Goal: Task Accomplishment & Management: Manage account settings

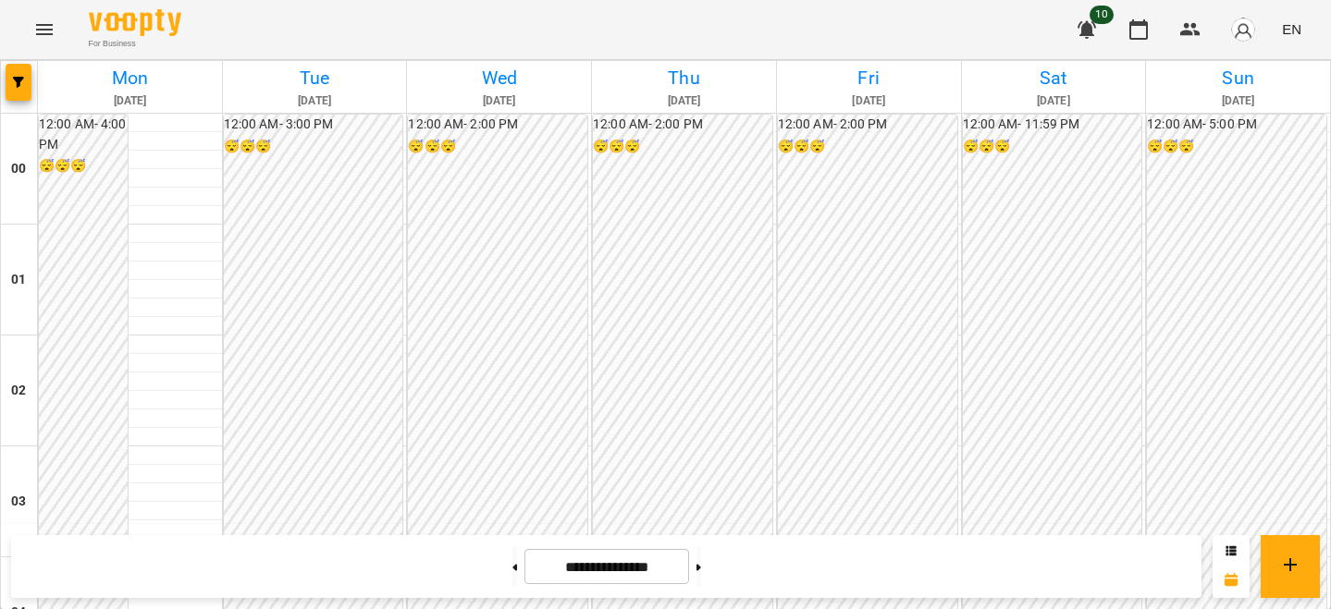
scroll to position [2111, 0]
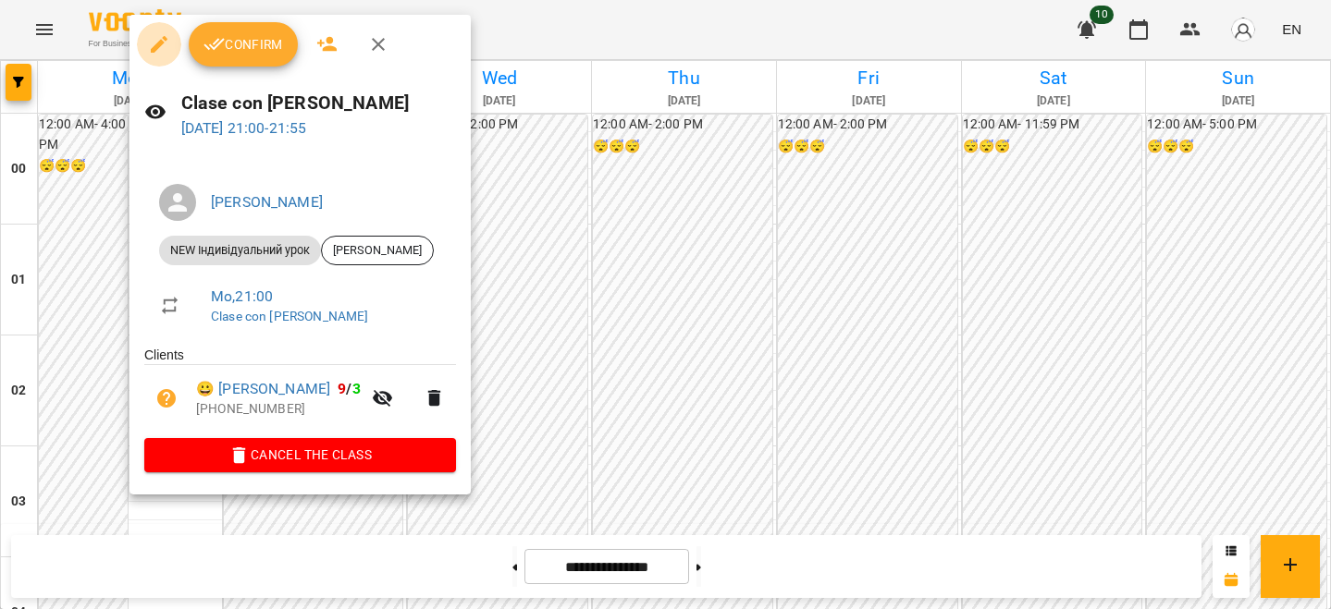
click at [154, 31] on button "button" at bounding box center [159, 44] width 44 height 44
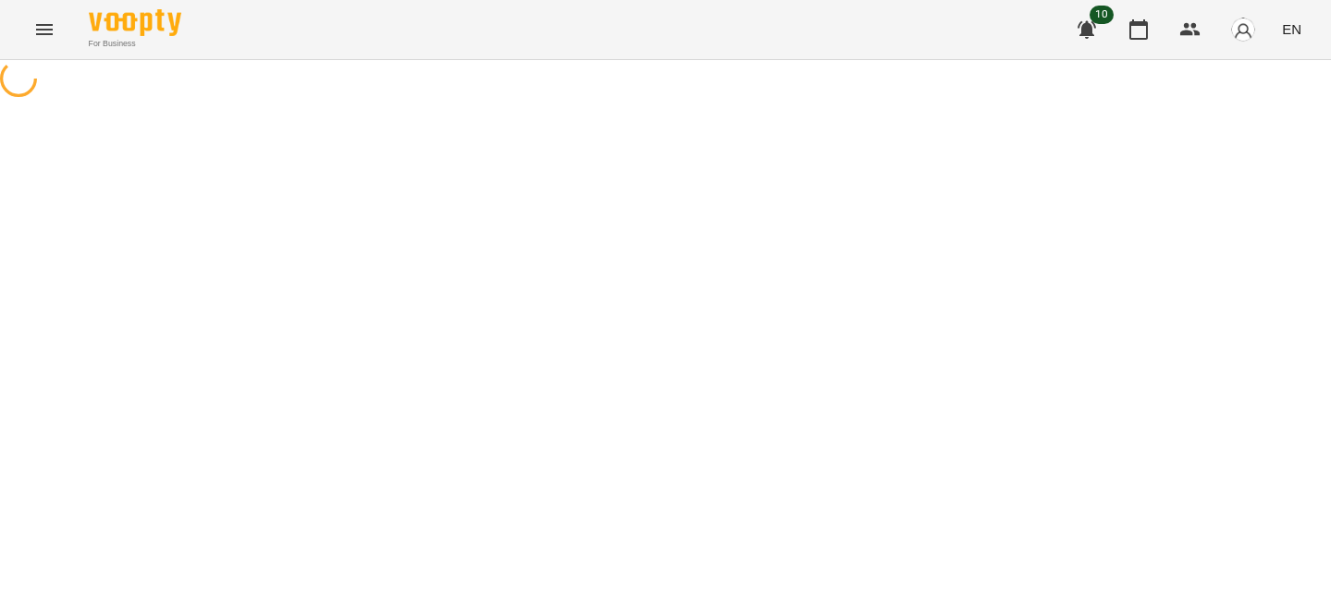
select select "**********"
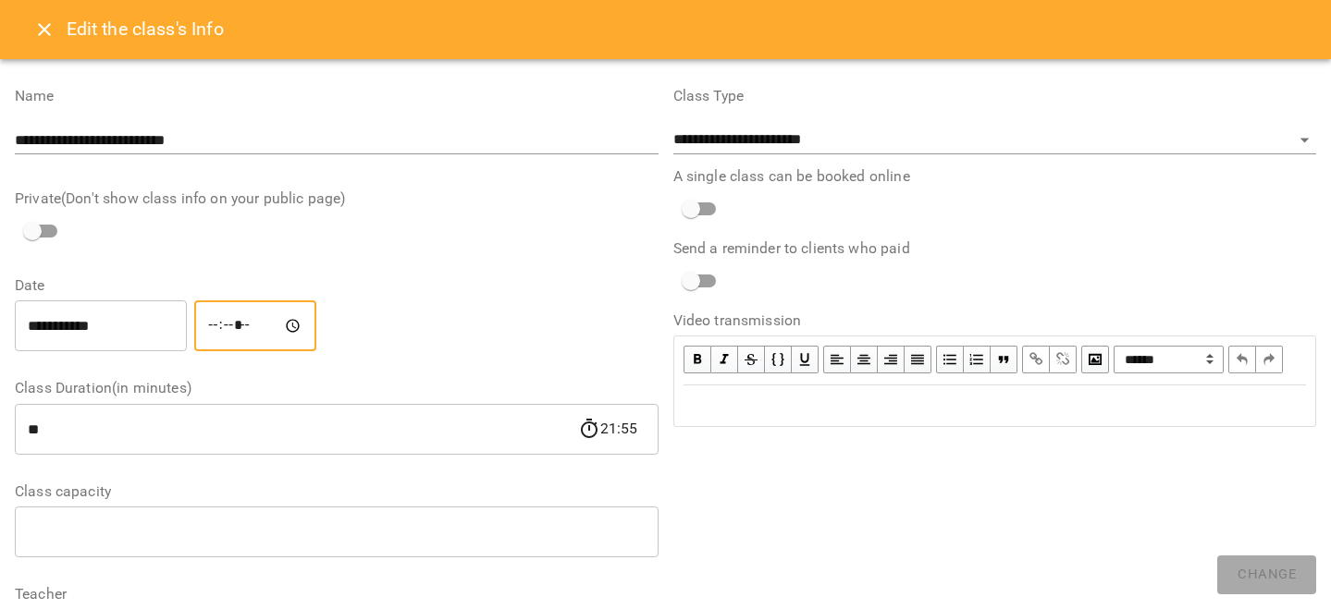
click at [226, 329] on input "*****" at bounding box center [255, 326] width 122 height 52
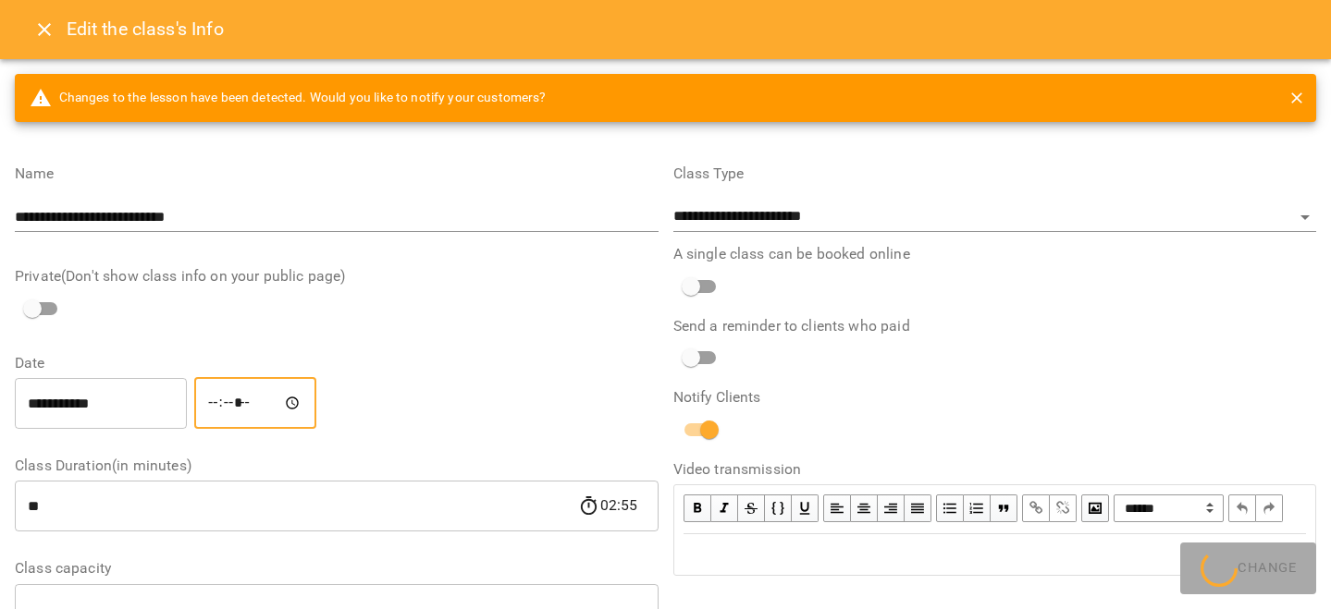
type input "*****"
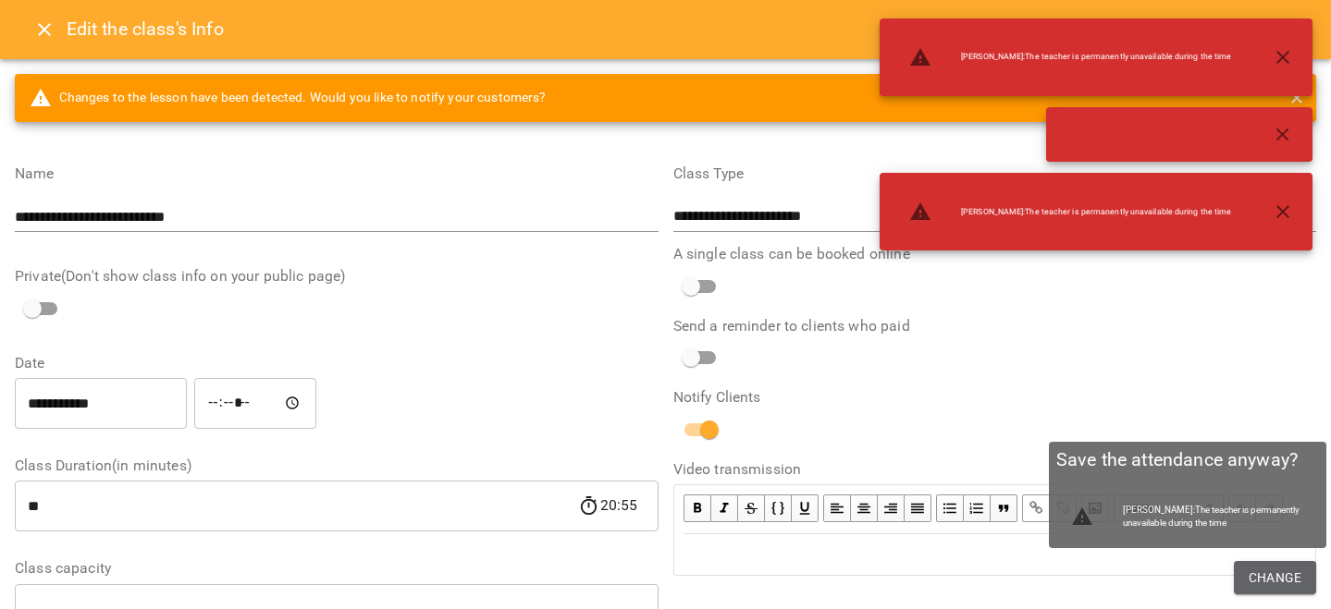
click at [1290, 562] on button "Change" at bounding box center [1274, 577] width 82 height 33
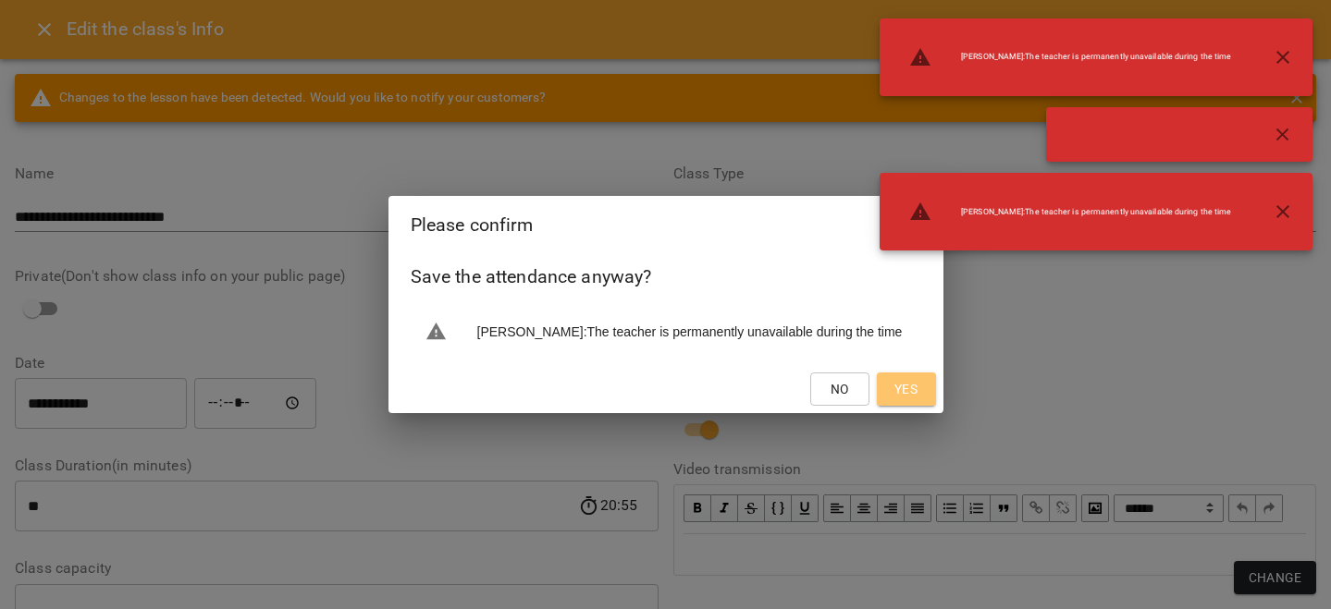
click at [898, 386] on button "Yes" at bounding box center [906, 389] width 59 height 33
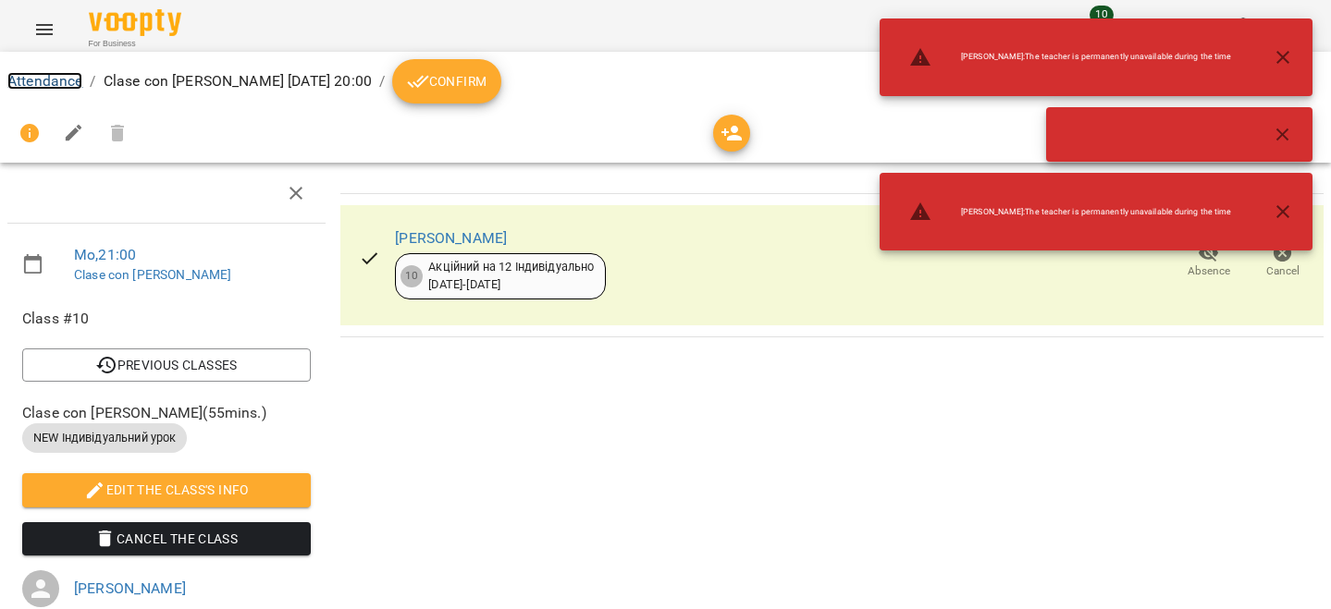
click at [76, 83] on link "Attendance" at bounding box center [44, 81] width 75 height 18
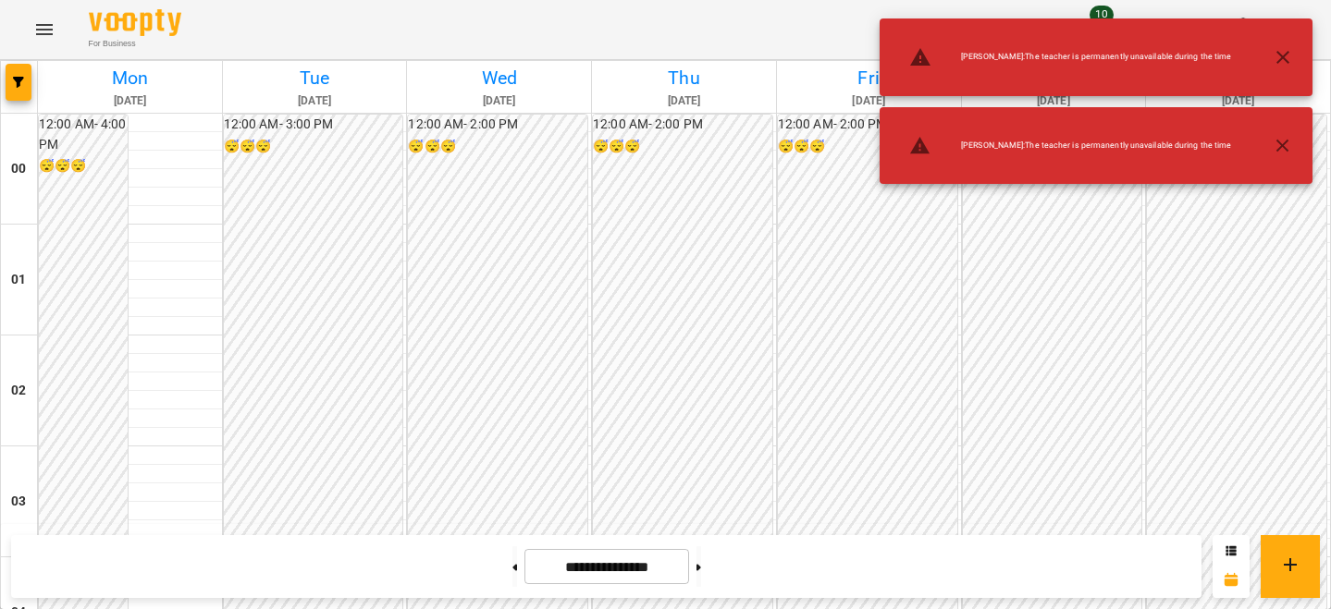
scroll to position [1602, 0]
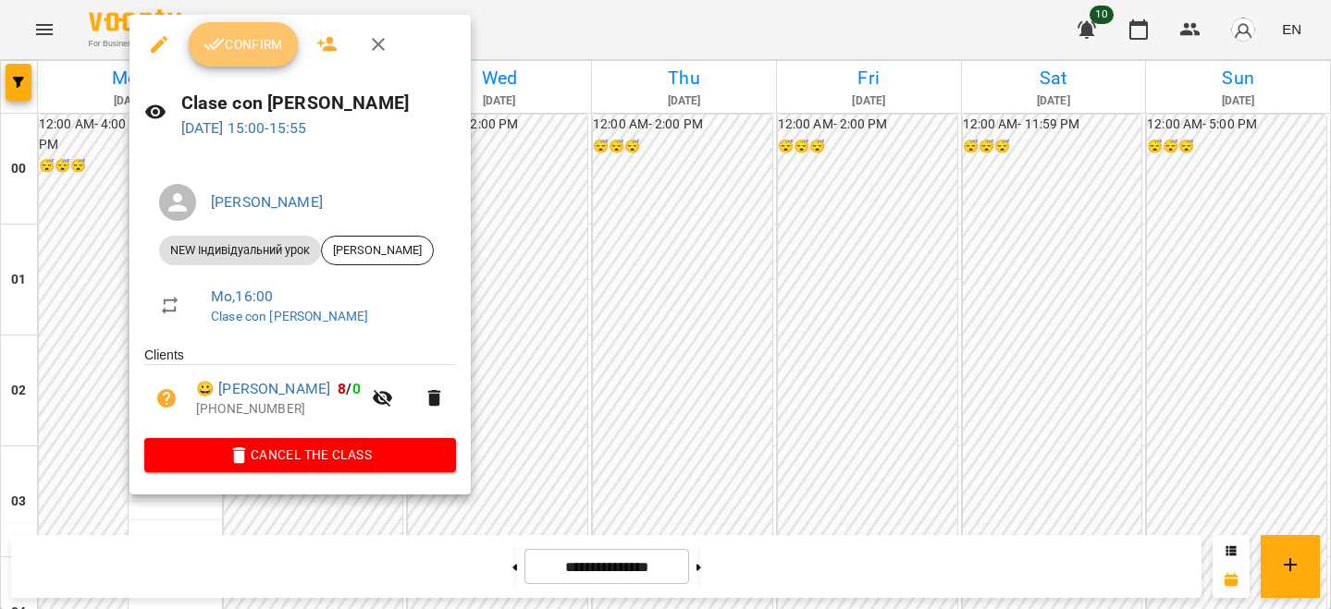
click at [251, 24] on button "Confirm" at bounding box center [243, 44] width 109 height 44
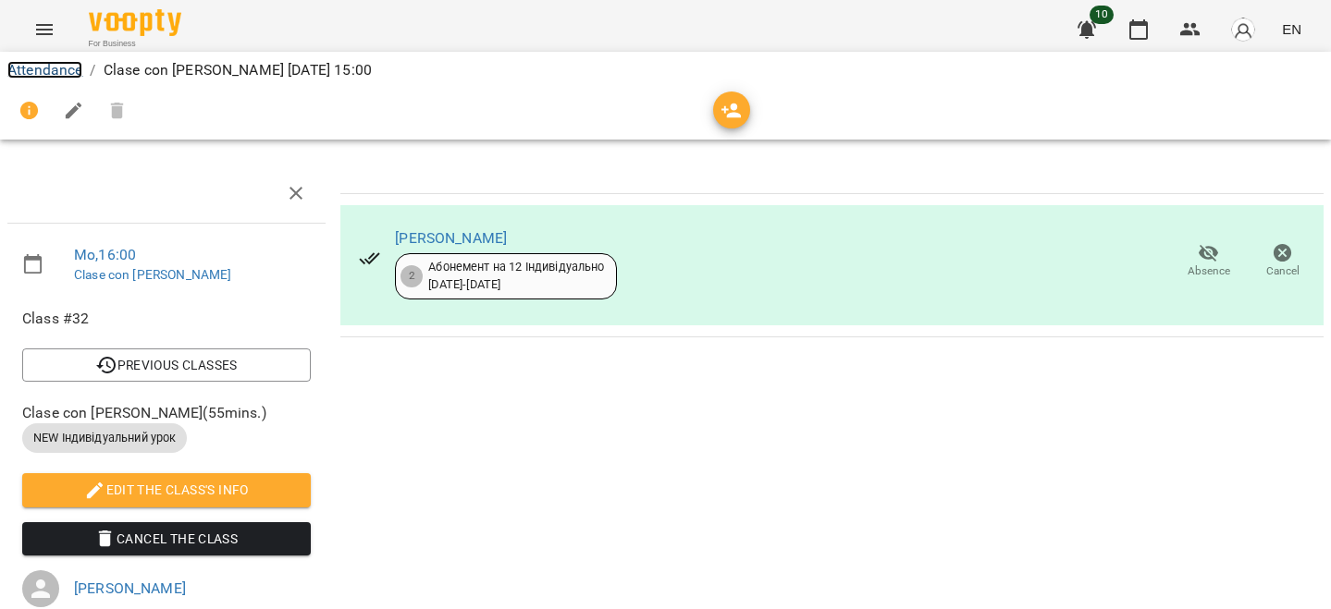
click at [51, 71] on link "Attendance" at bounding box center [44, 70] width 75 height 18
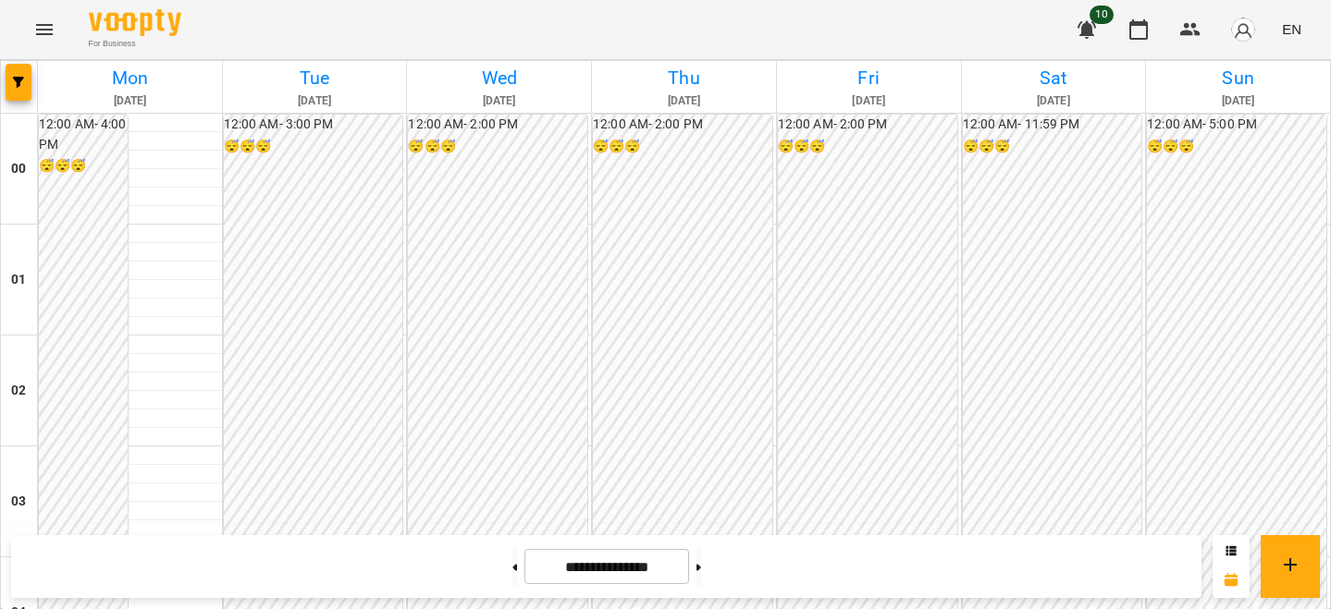
scroll to position [1665, 0]
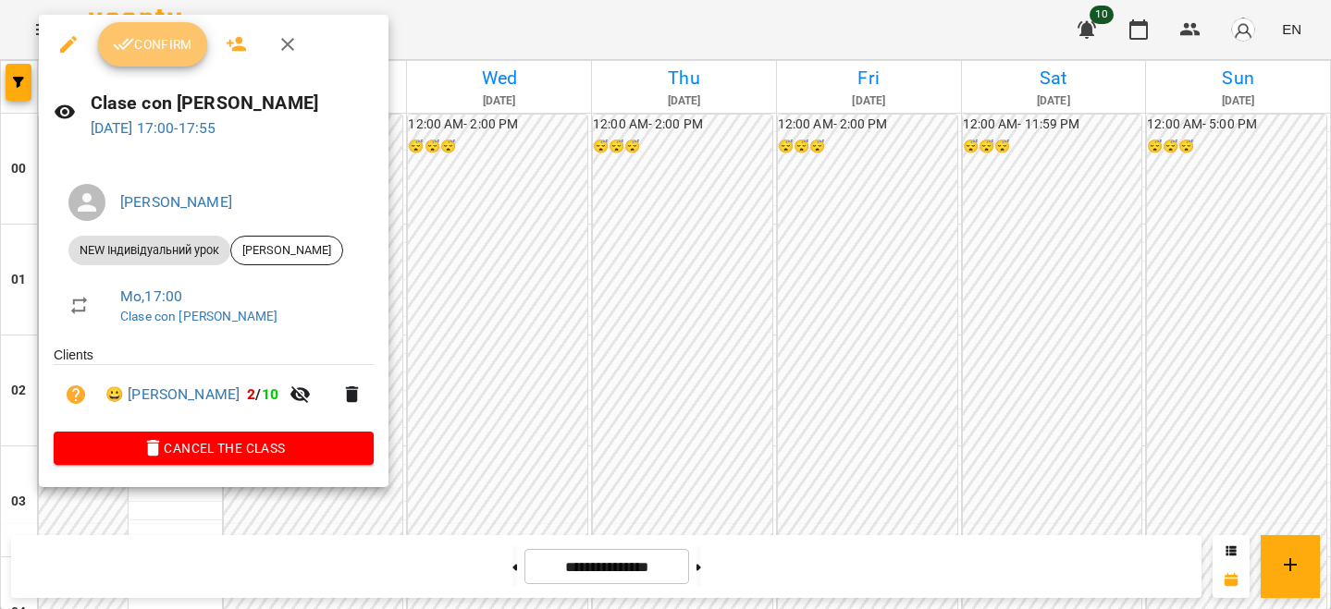
click at [197, 55] on button "Confirm" at bounding box center [152, 44] width 109 height 44
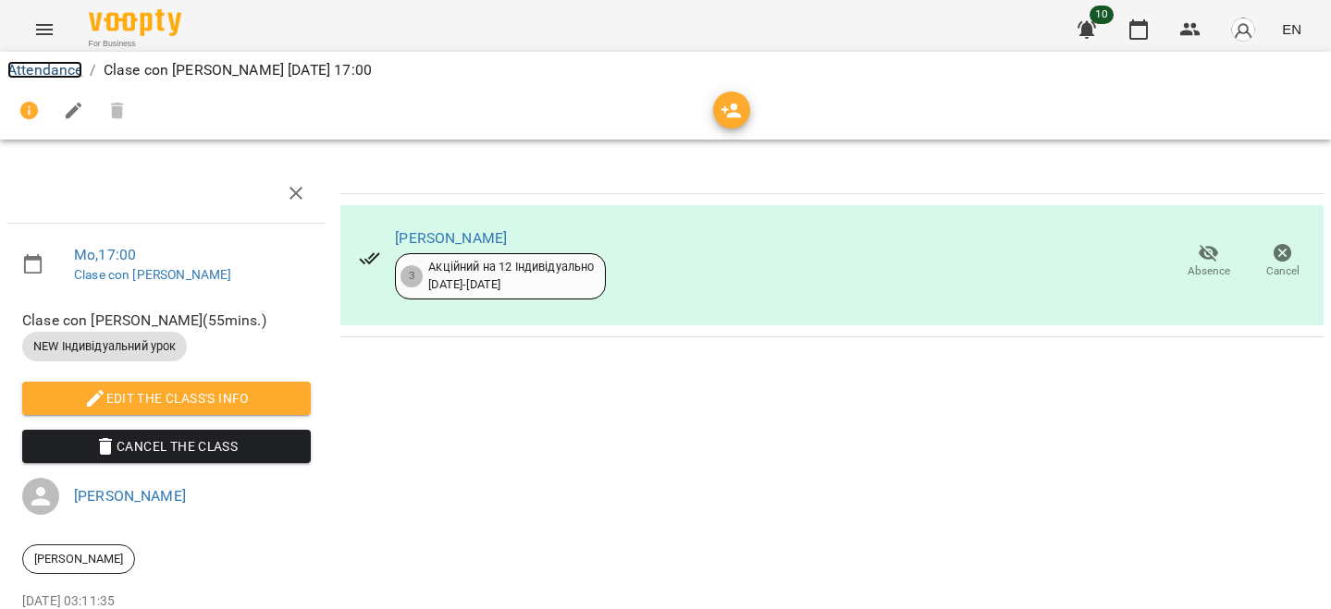
click at [57, 72] on link "Attendance" at bounding box center [44, 70] width 75 height 18
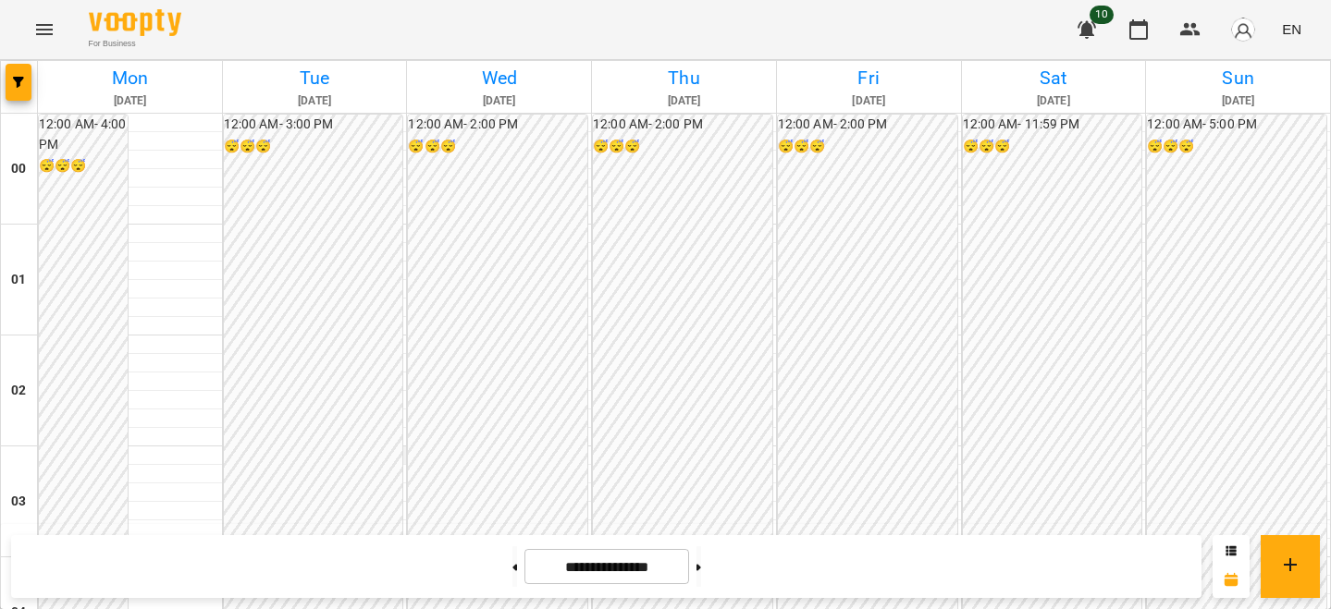
scroll to position [1697, 0]
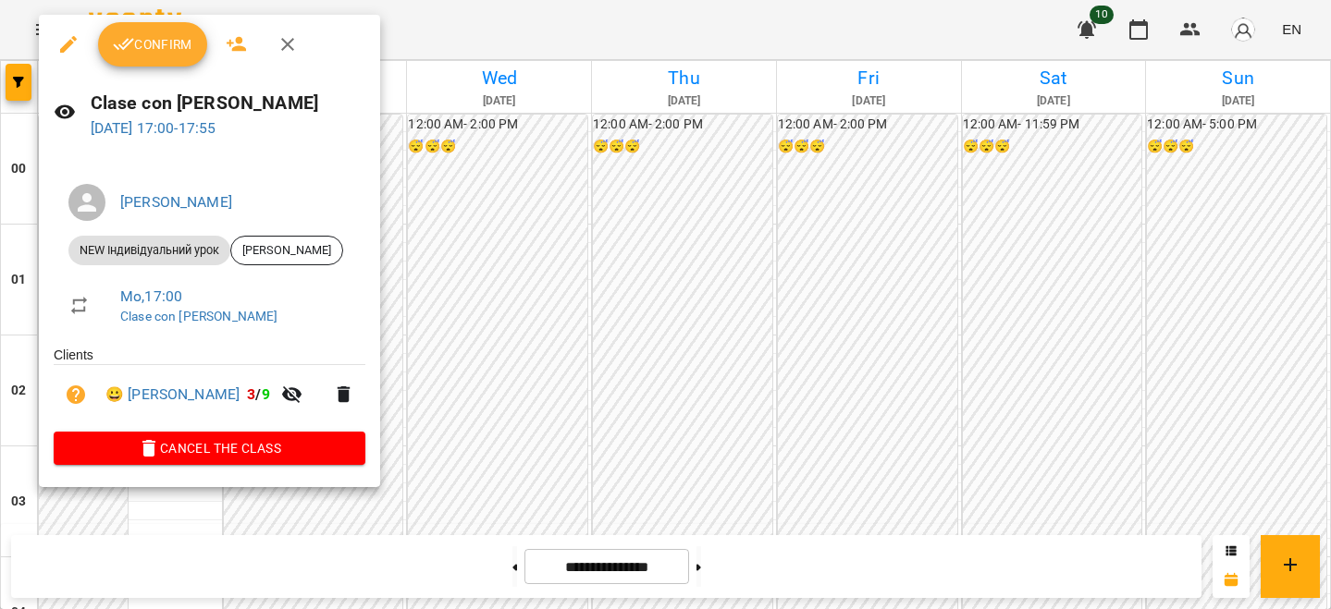
click at [151, 43] on span "Confirm" at bounding box center [153, 44] width 80 height 22
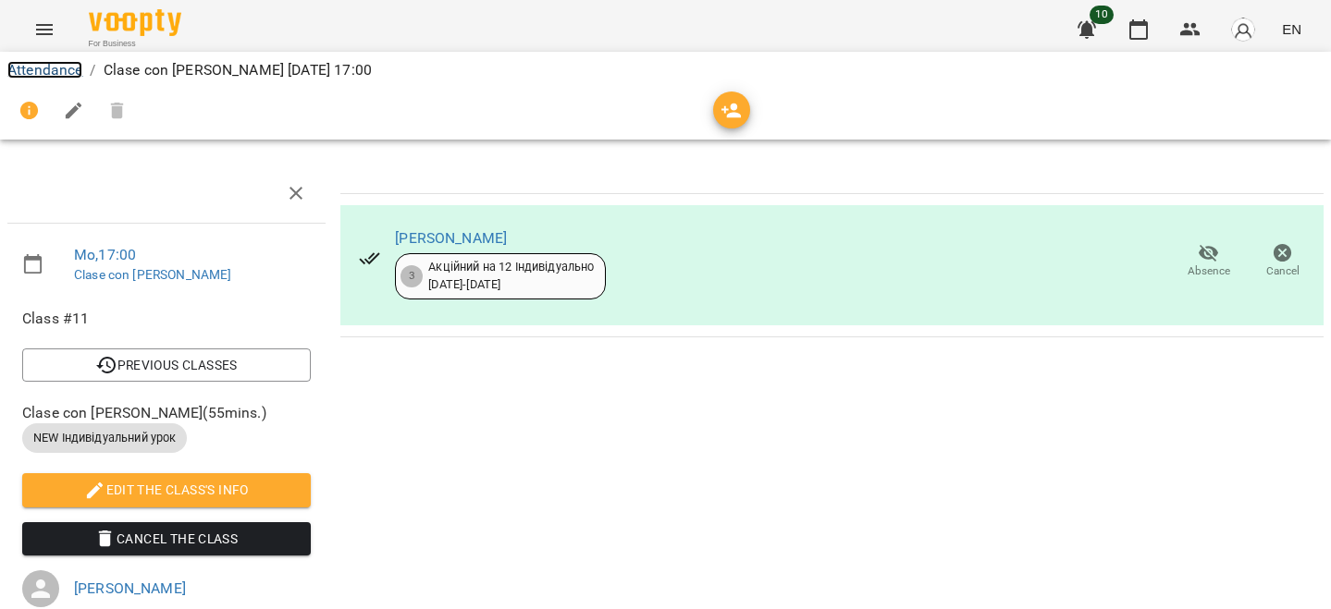
click at [50, 67] on link "Attendance" at bounding box center [44, 70] width 75 height 18
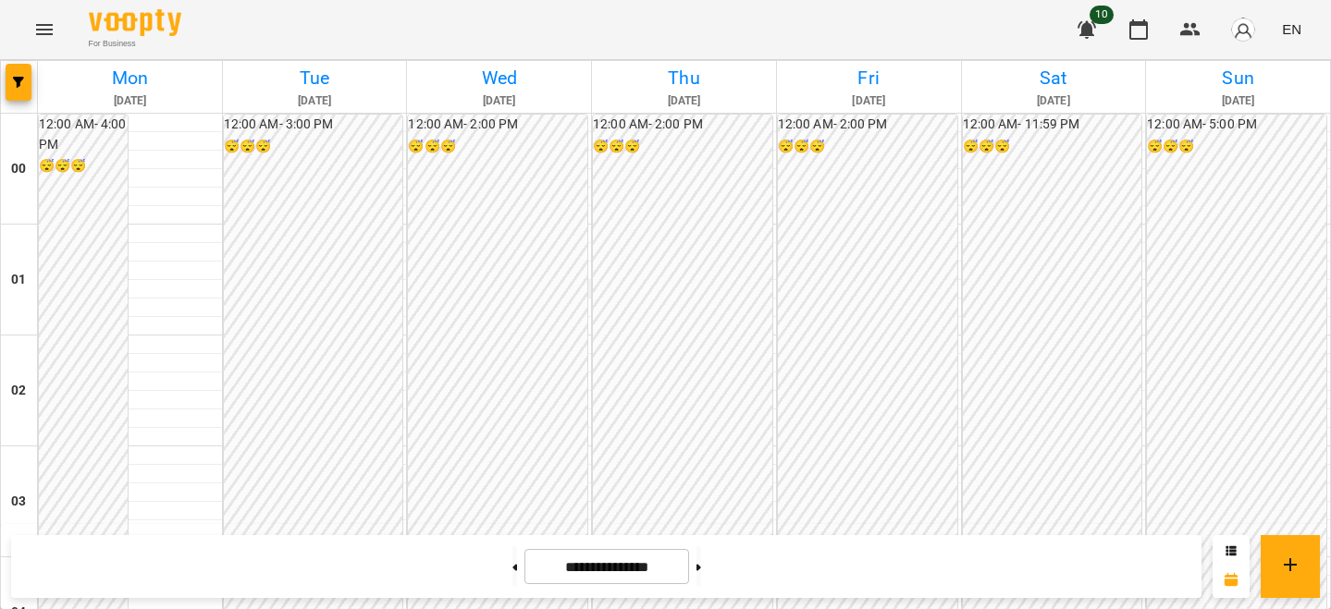
scroll to position [2069, 0]
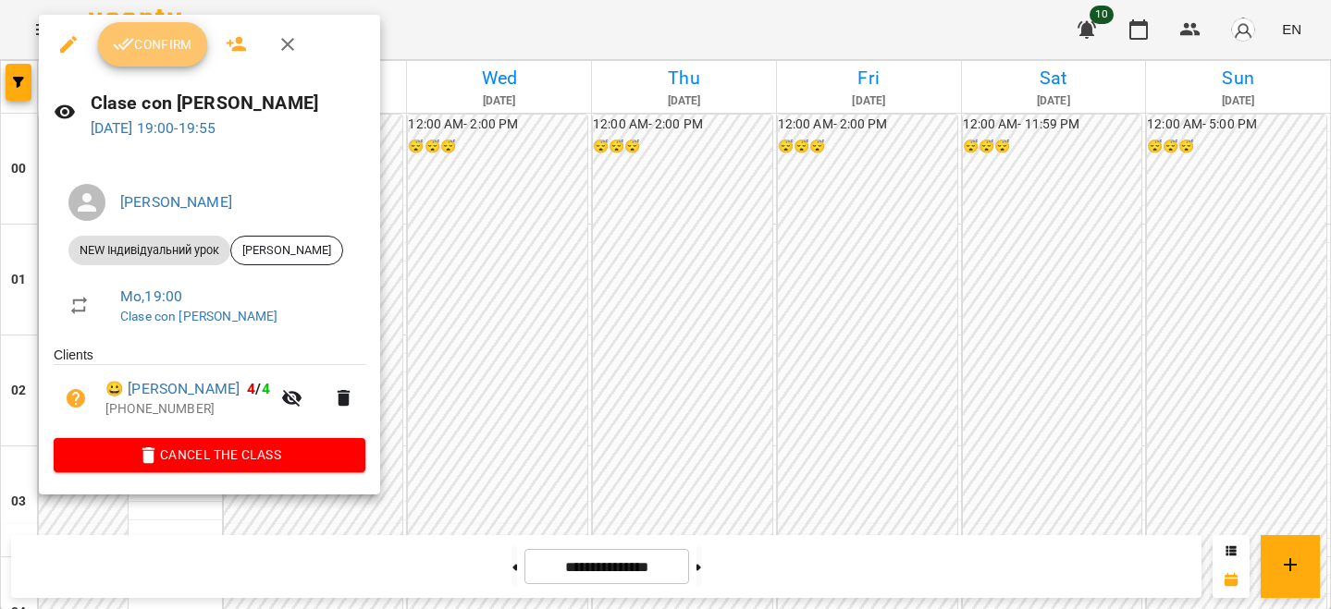
click at [187, 47] on span "Confirm" at bounding box center [153, 44] width 80 height 22
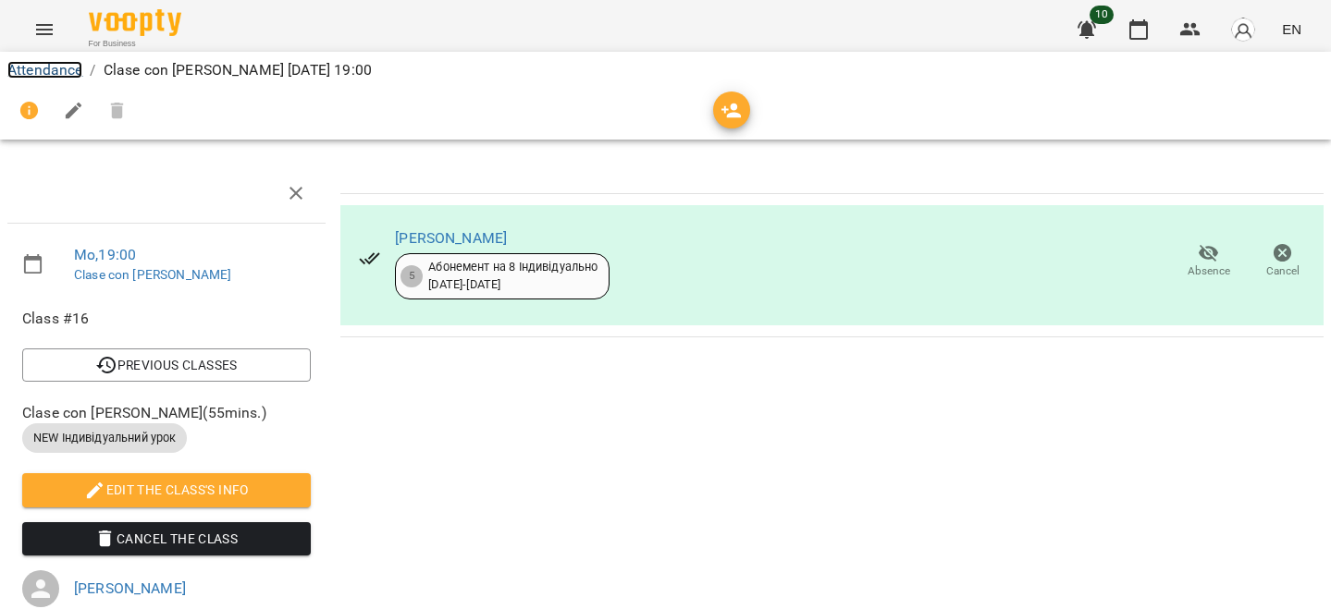
click at [49, 69] on link "Attendance" at bounding box center [44, 70] width 75 height 18
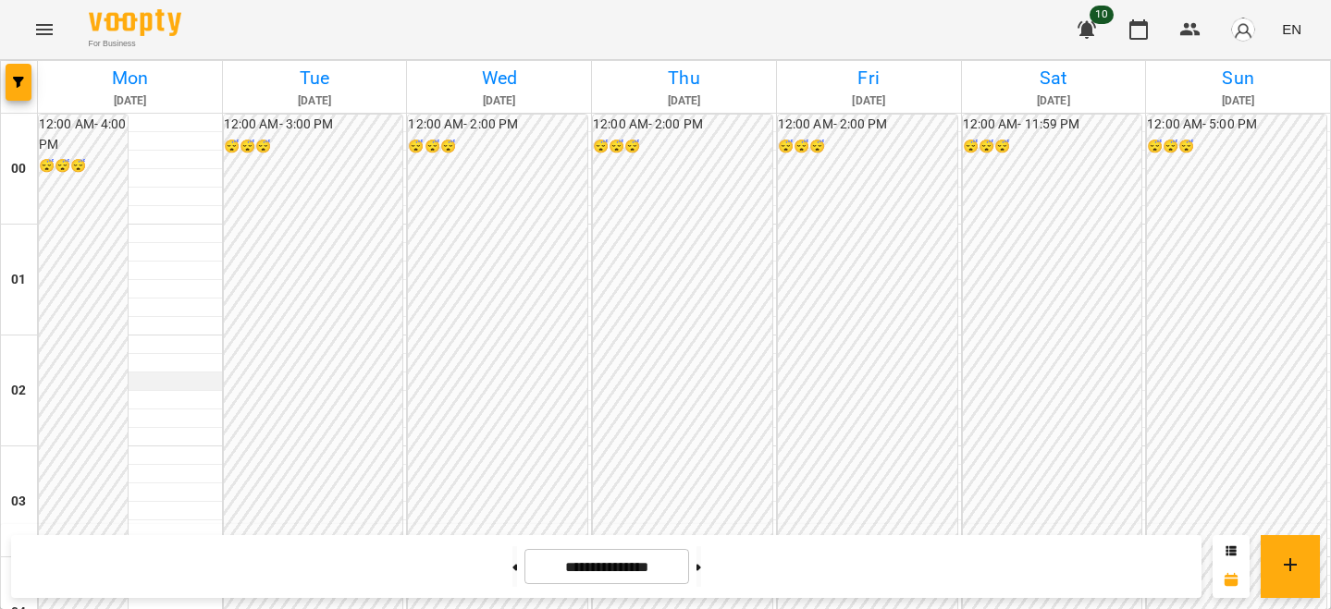
scroll to position [1967, 0]
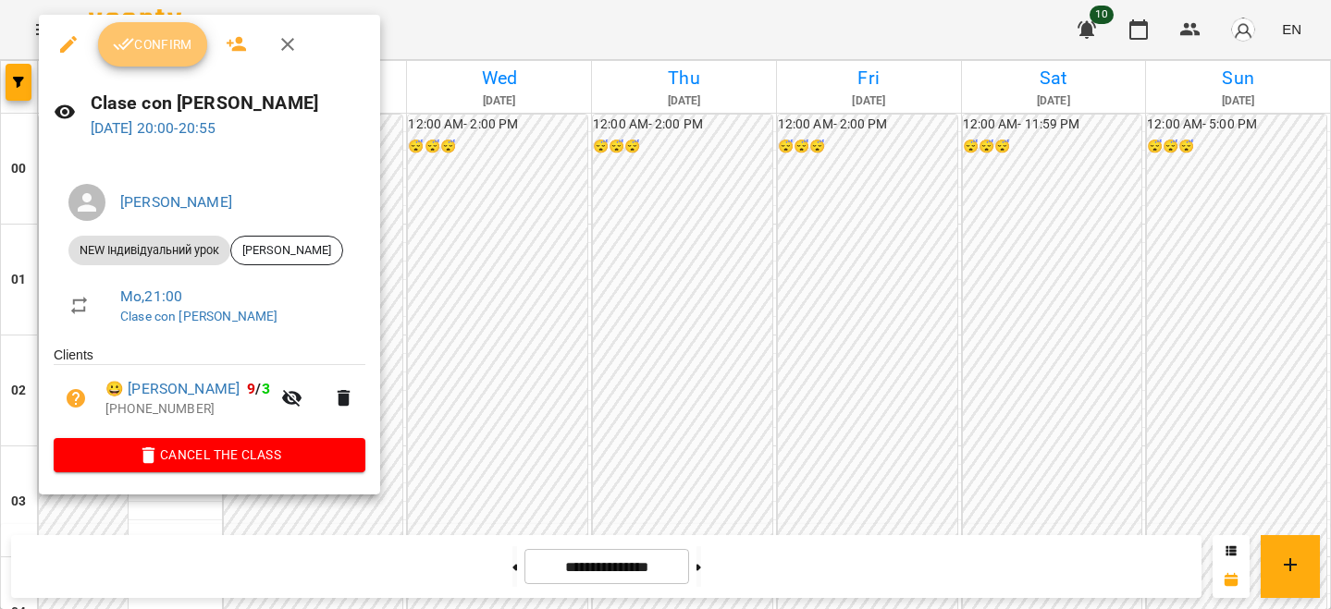
click at [150, 61] on button "Confirm" at bounding box center [152, 44] width 109 height 44
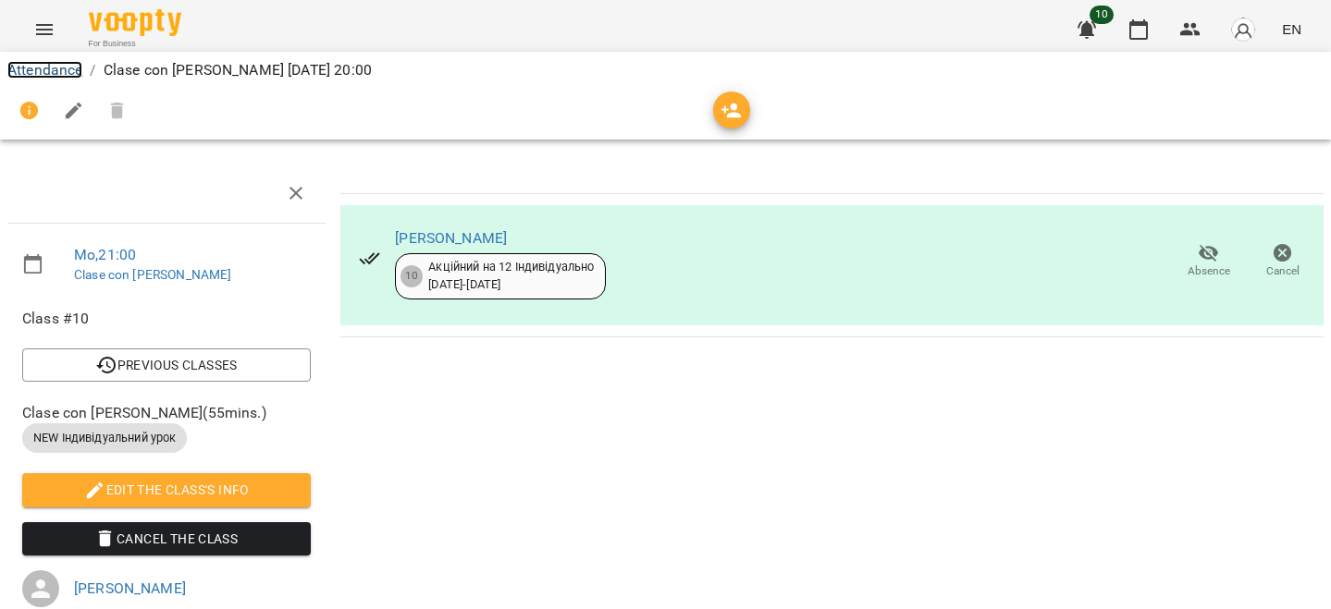
click at [69, 66] on link "Attendance" at bounding box center [44, 70] width 75 height 18
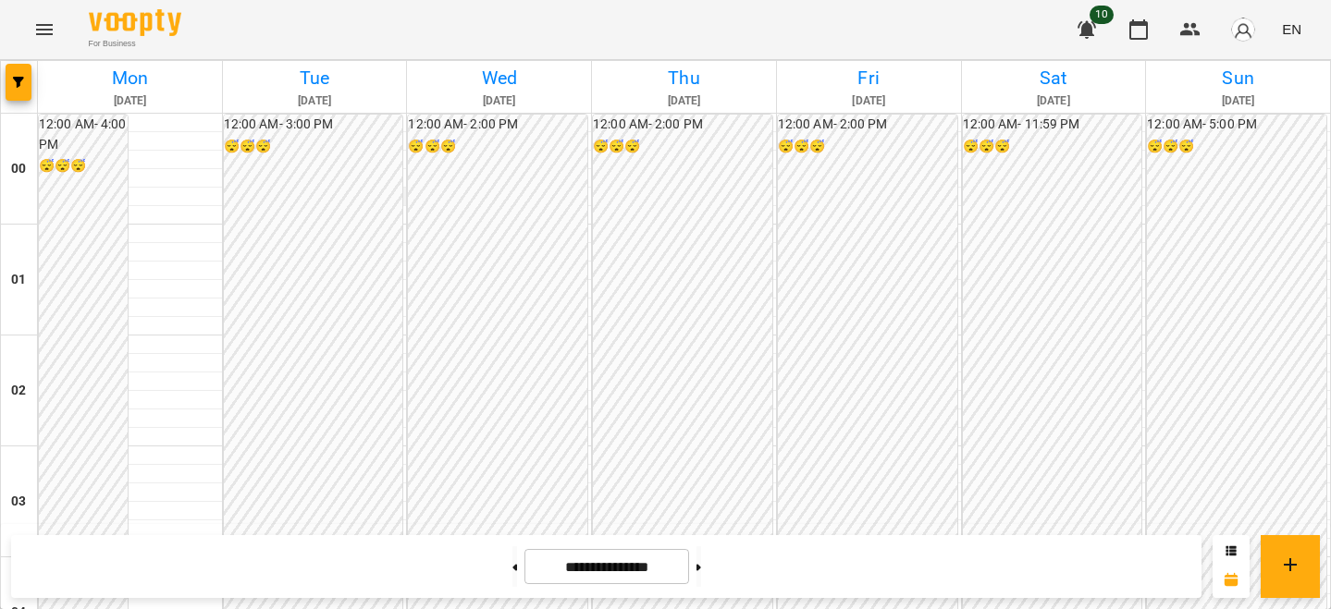
scroll to position [1609, 0]
click at [1240, 19] on img "button" at bounding box center [1243, 30] width 26 height 26
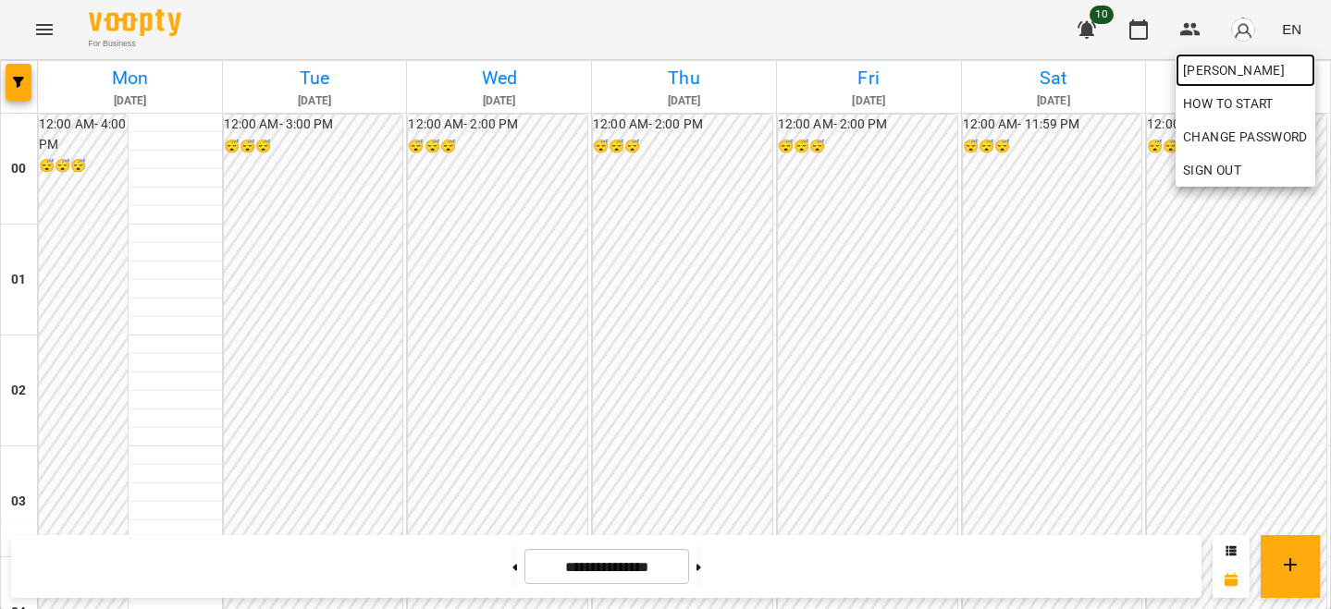
click at [1211, 71] on span "[PERSON_NAME]" at bounding box center [1245, 70] width 125 height 22
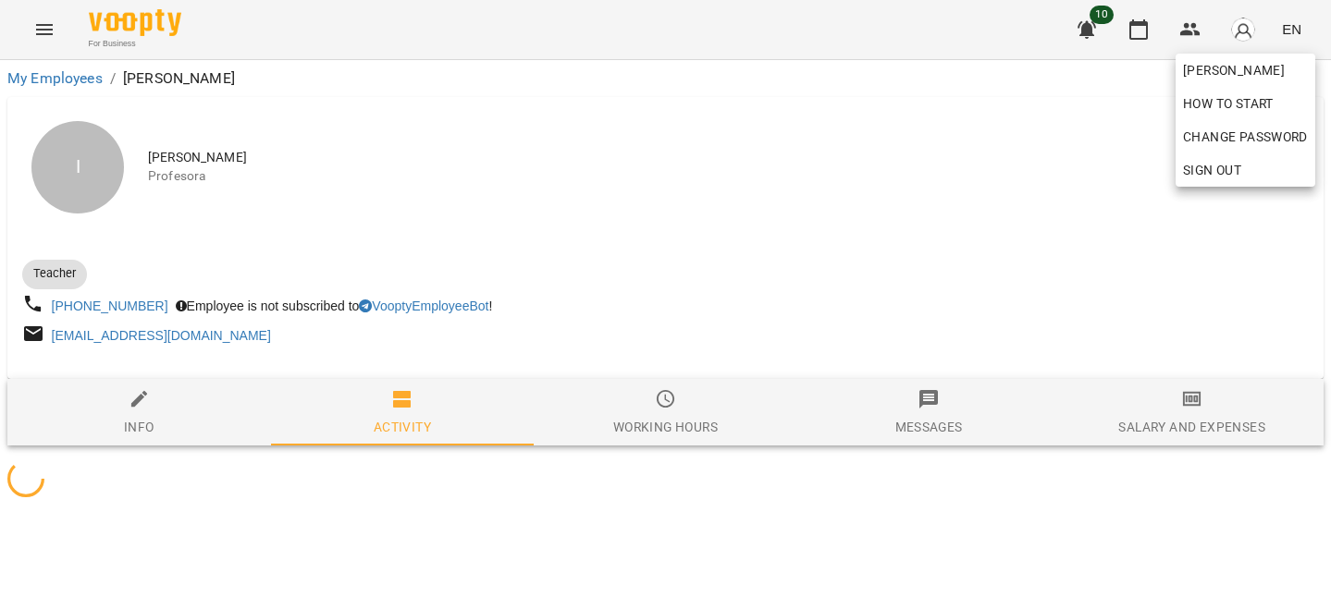
click at [883, 260] on div at bounding box center [665, 304] width 1331 height 609
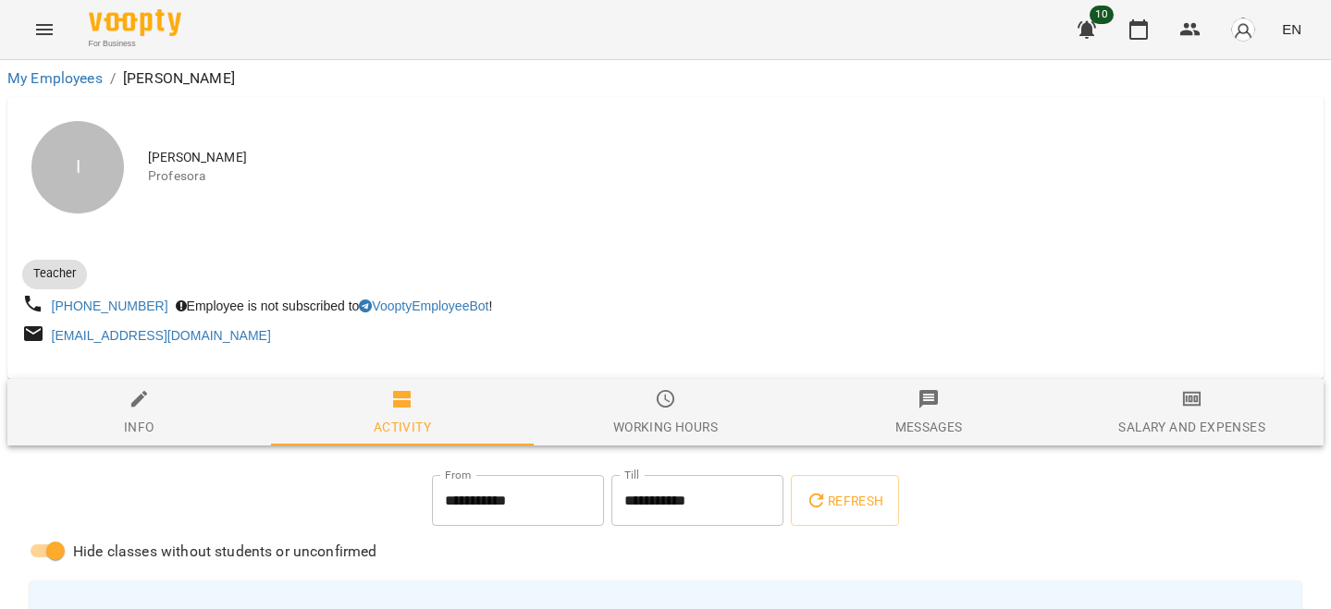
click at [1198, 423] on div "Salary and Expenses" at bounding box center [1191, 427] width 146 height 22
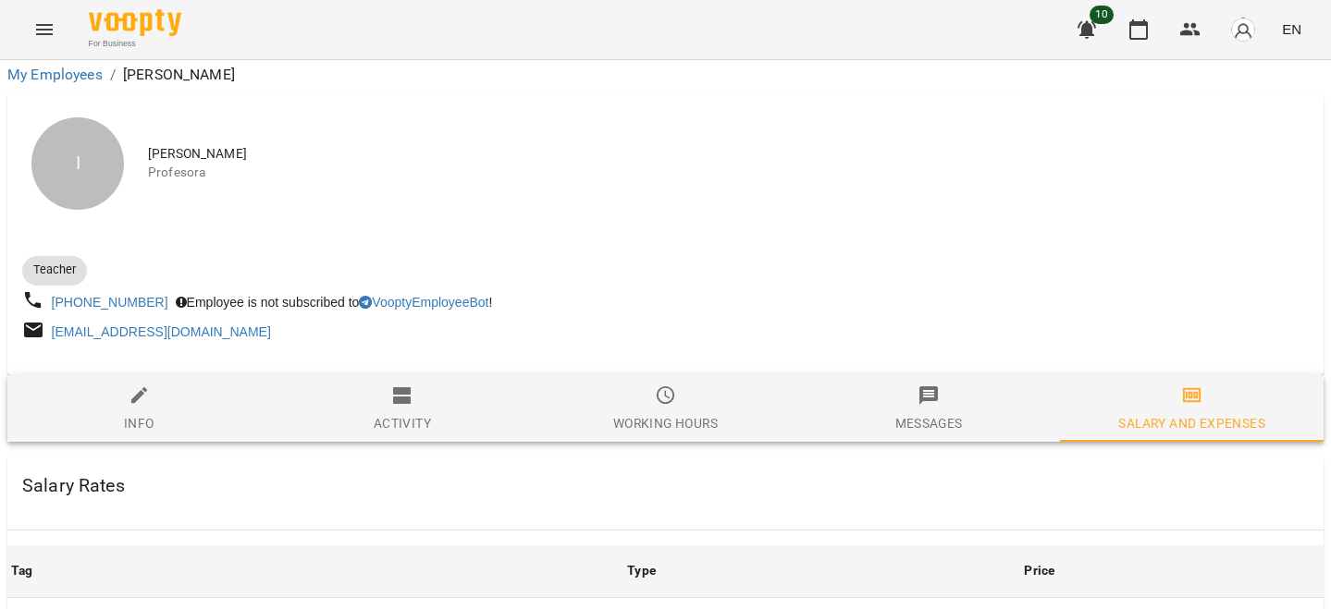
scroll to position [596, 0]
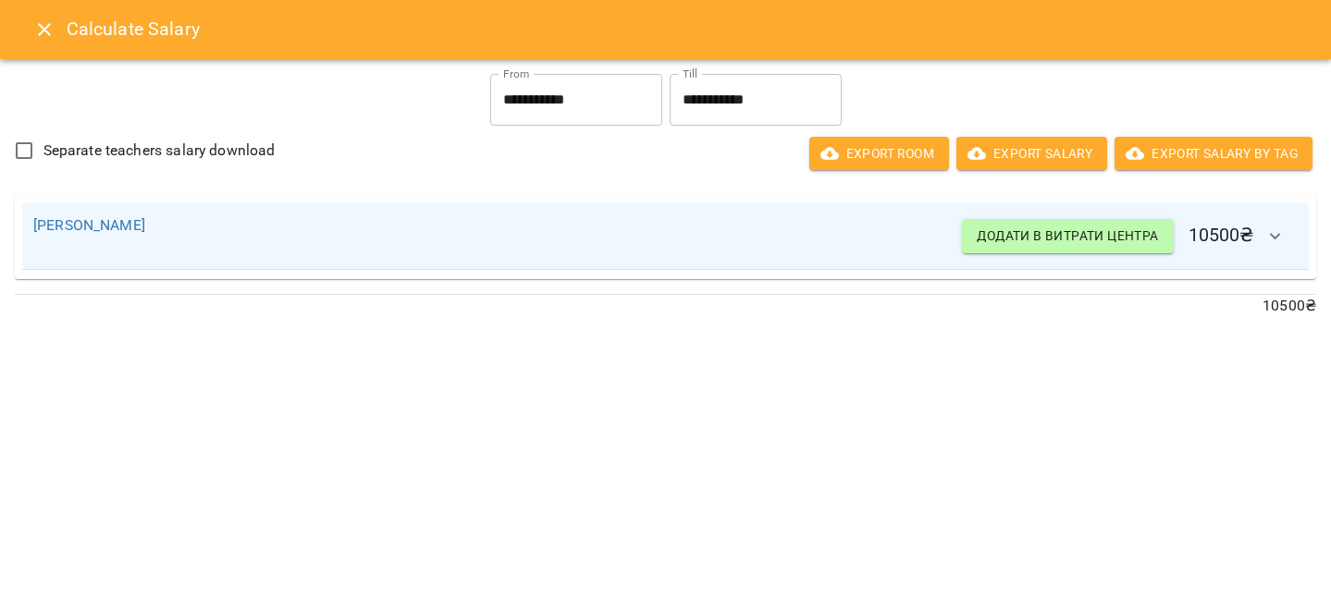
click at [31, 24] on button "Close" at bounding box center [44, 29] width 44 height 44
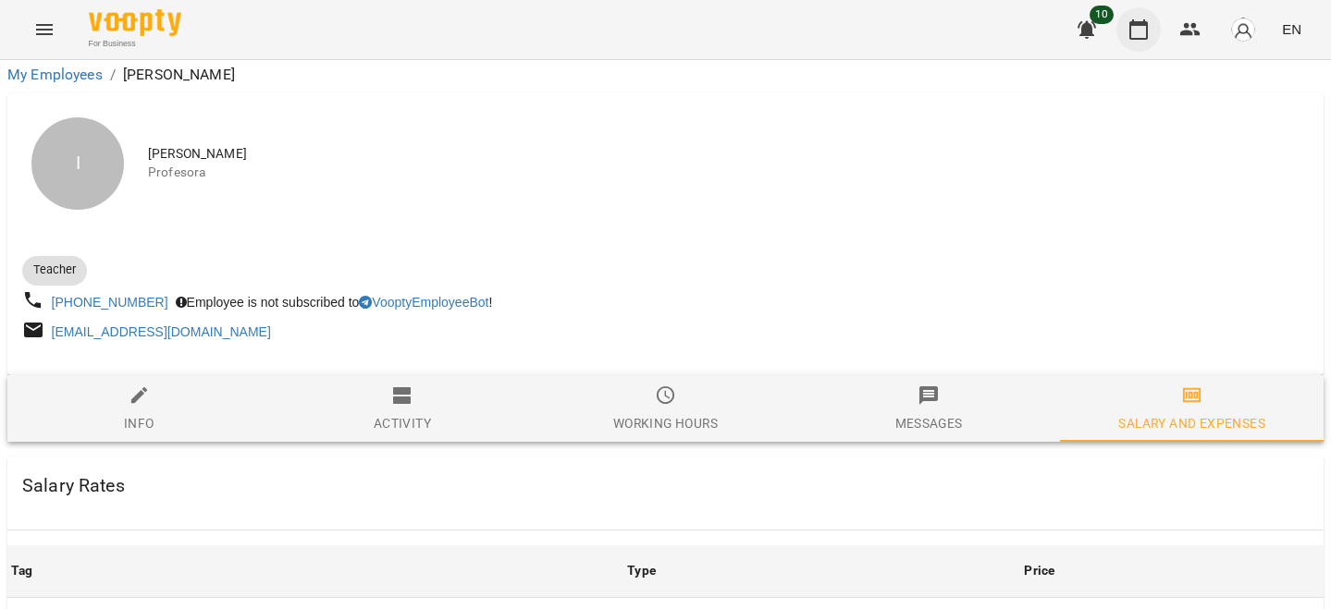
click at [1126, 33] on button "button" at bounding box center [1138, 29] width 44 height 44
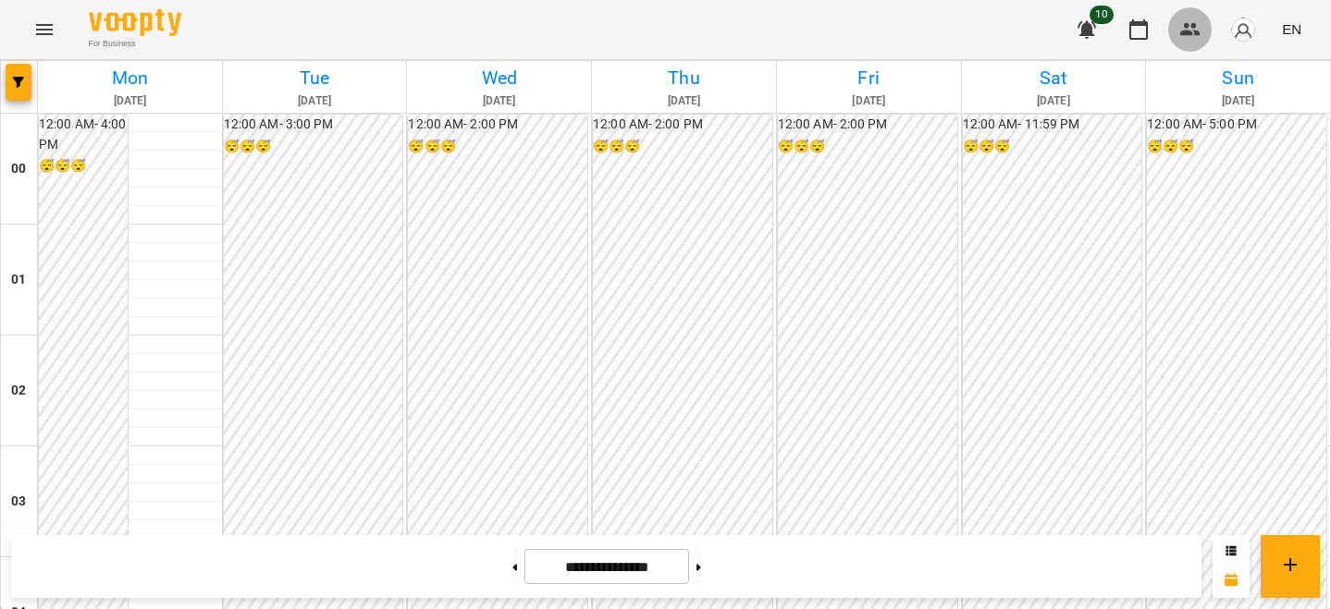
click at [1195, 31] on icon "button" at bounding box center [1190, 29] width 20 height 13
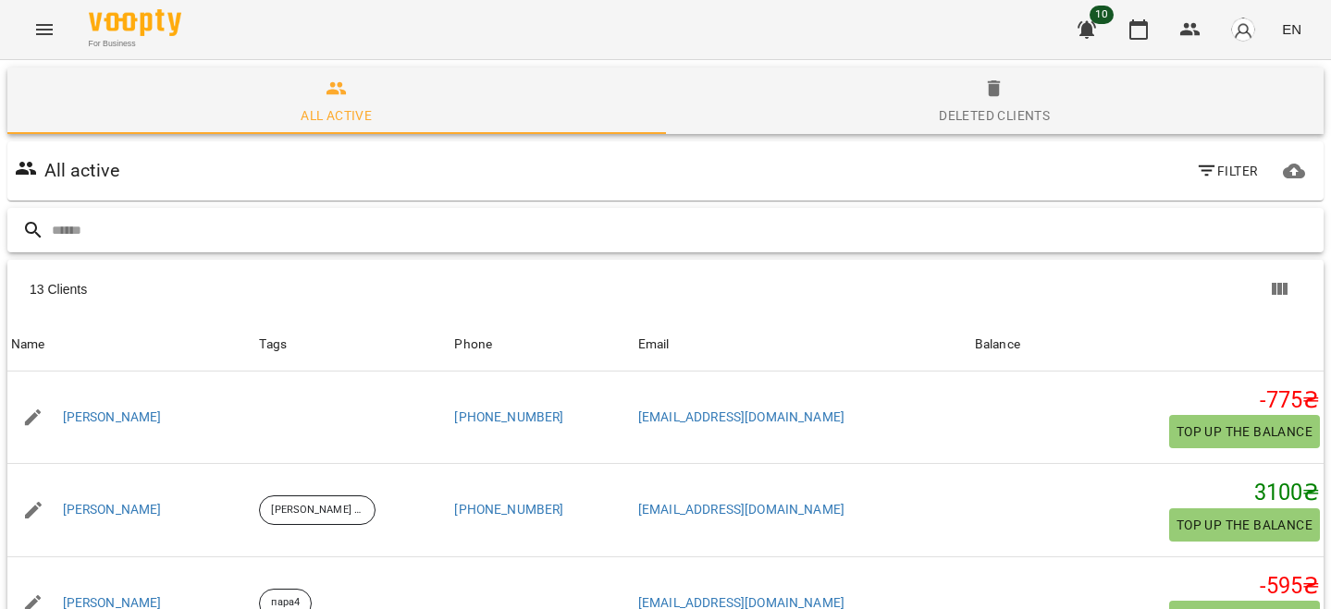
scroll to position [213, 0]
click at [1125, 26] on button "button" at bounding box center [1138, 29] width 44 height 44
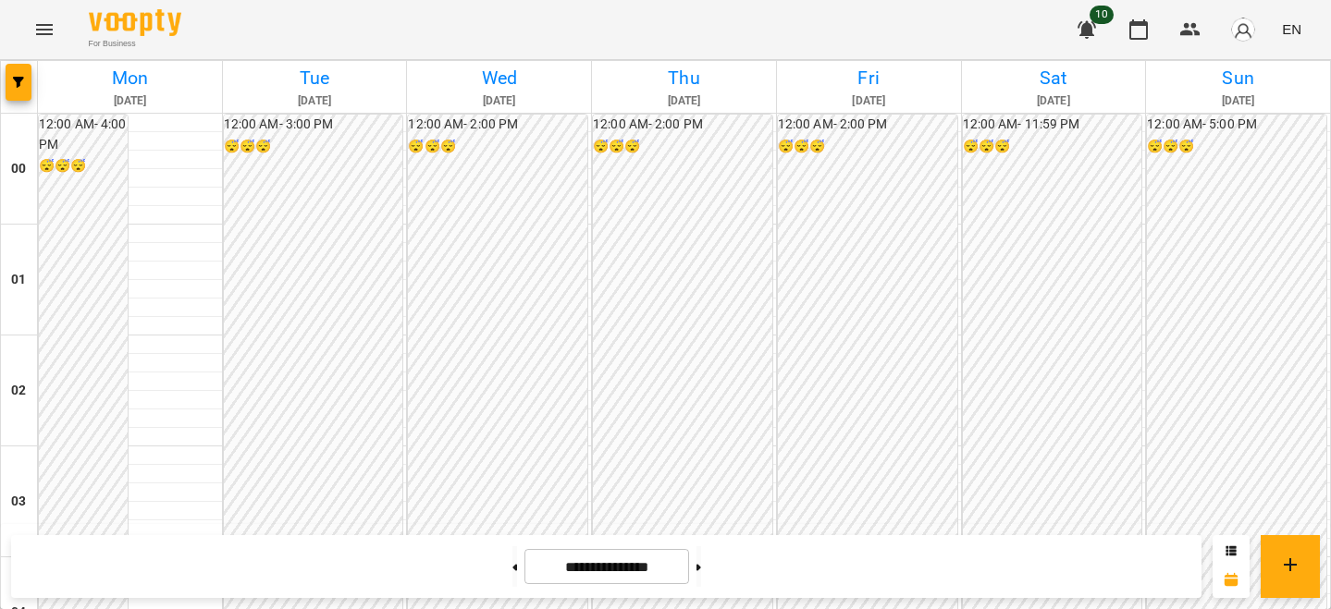
scroll to position [2053, 0]
